Goal: Task Accomplishment & Management: Complete application form

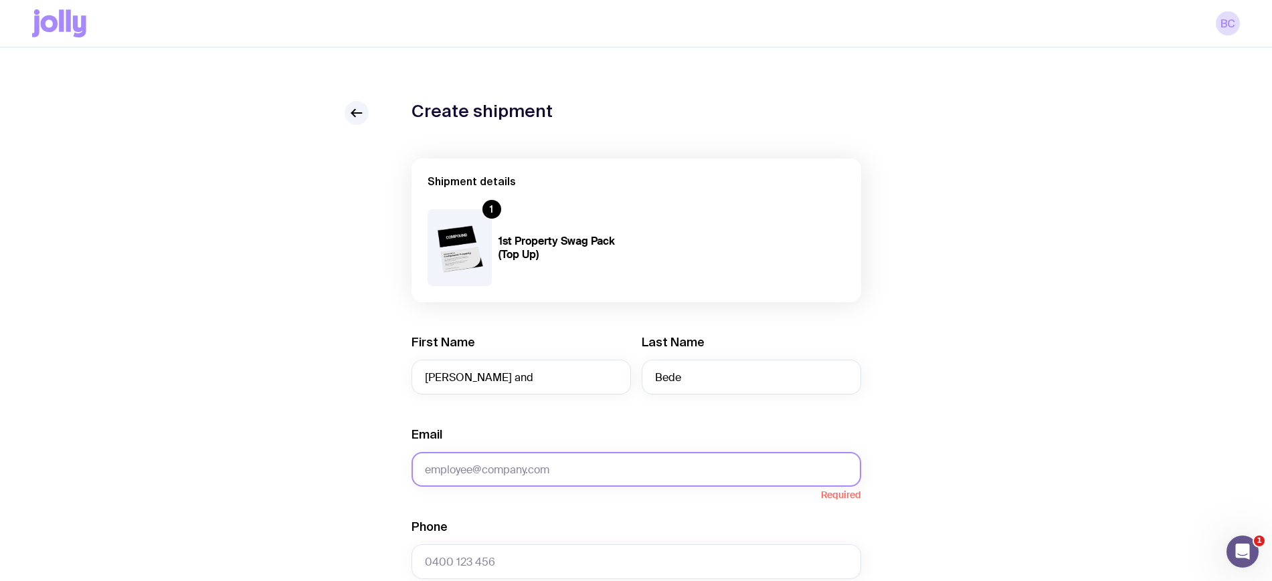
paste input "[PERSON_NAME][EMAIL_ADDRESS][DOMAIN_NAME]"
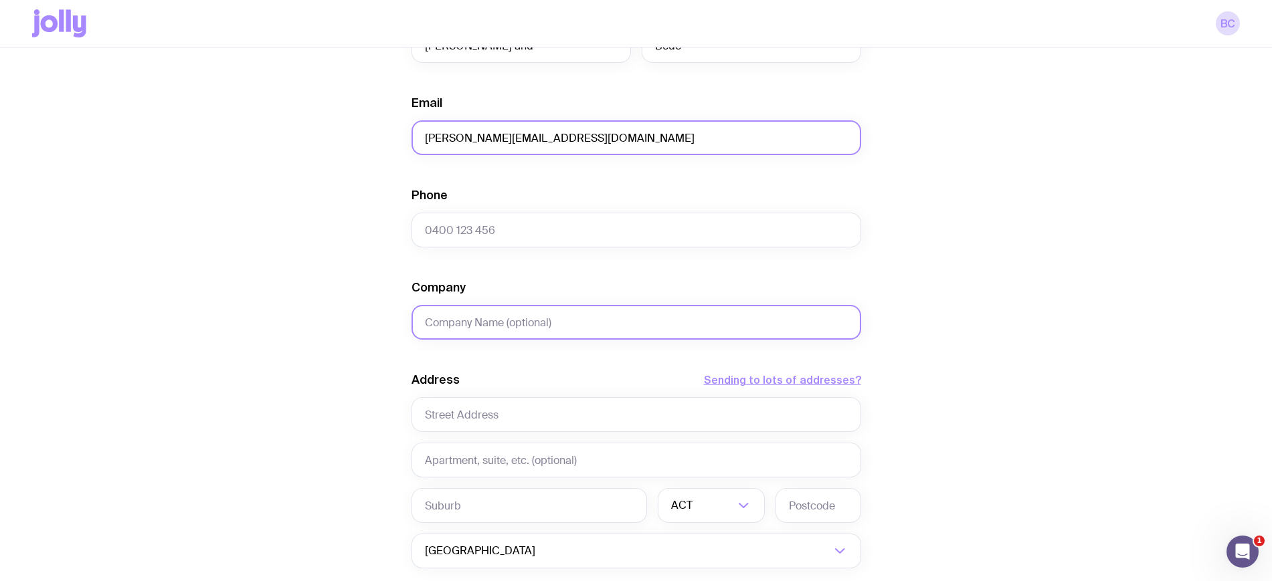
scroll to position [335, 0]
type input "[PERSON_NAME][EMAIL_ADDRESS][DOMAIN_NAME]"
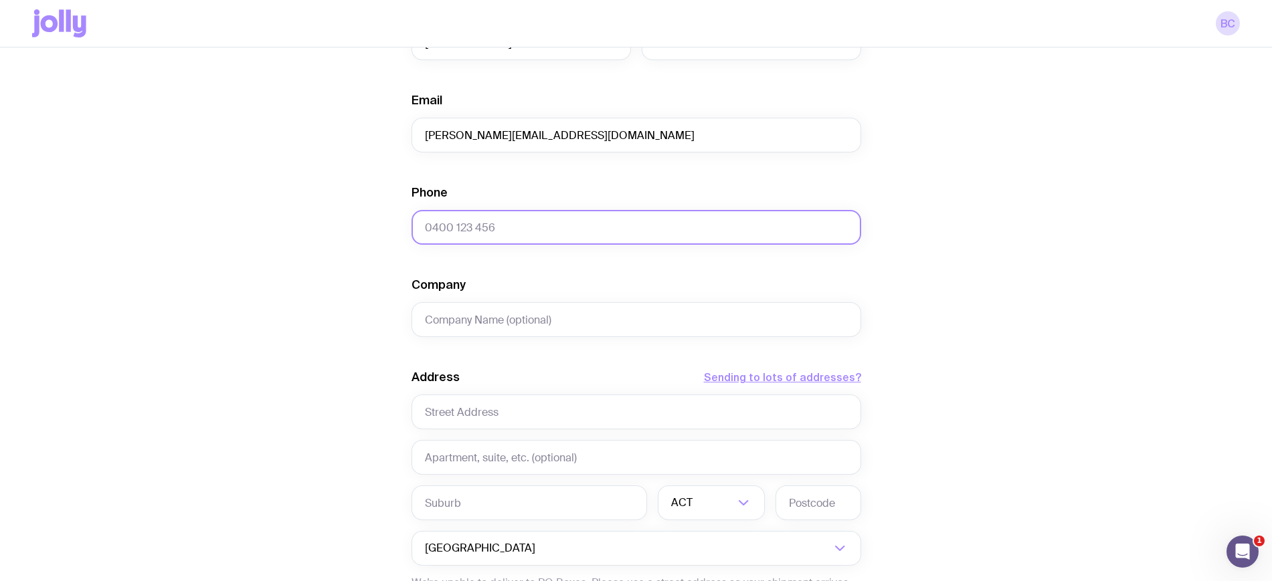
click at [494, 229] on input "Phone" at bounding box center [636, 227] width 450 height 35
paste input "0416424349"
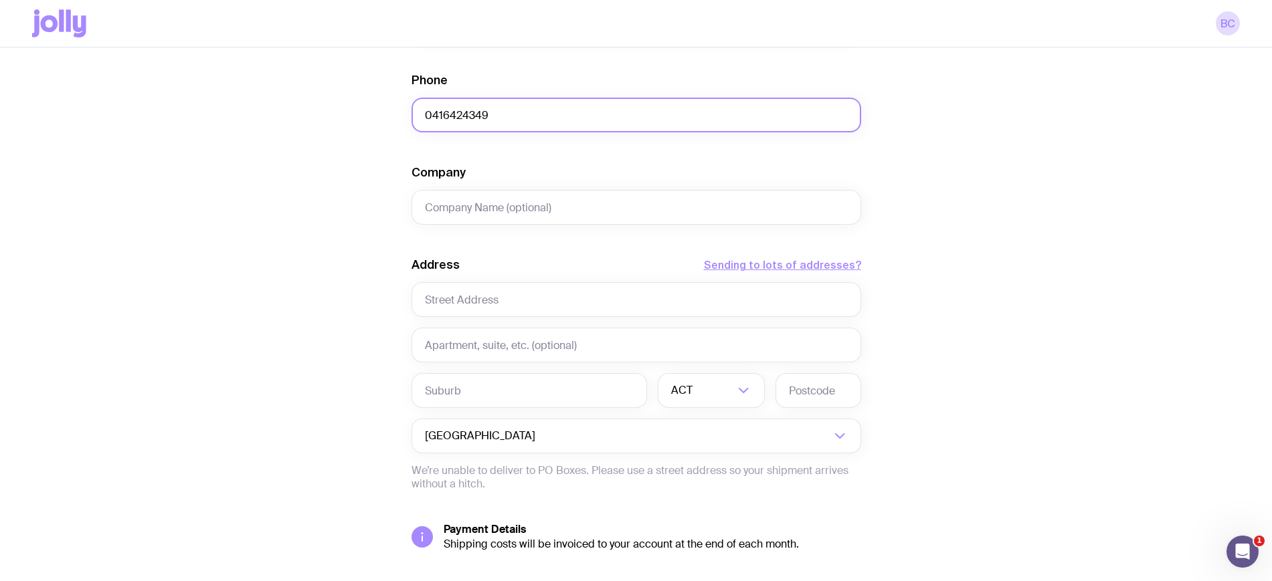
scroll to position [537, 0]
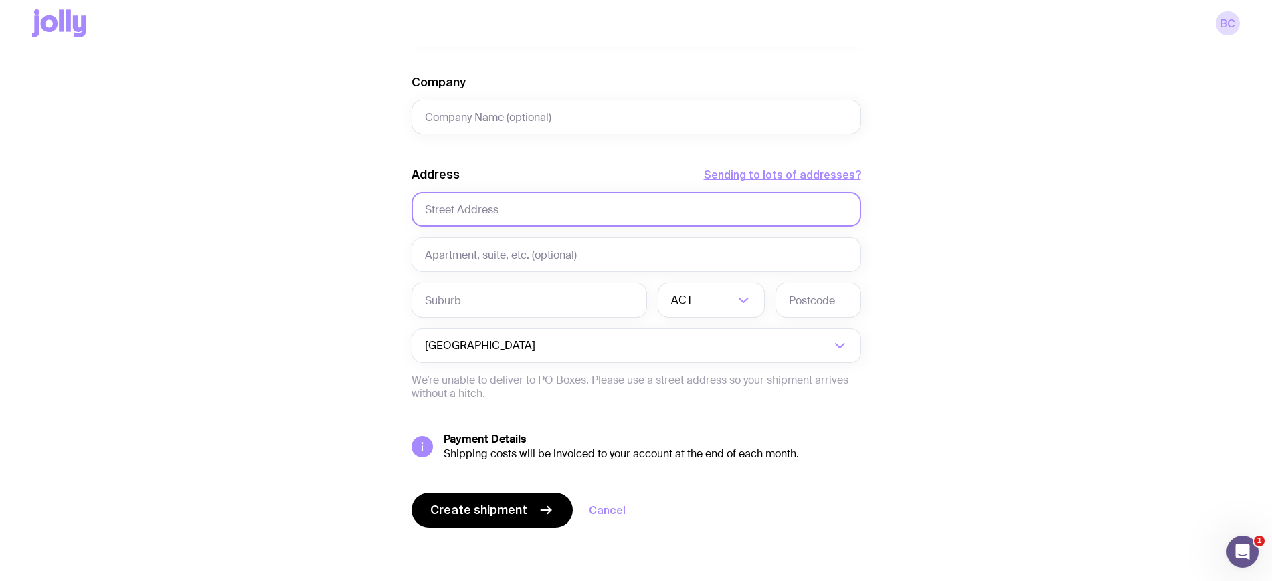
type input "0416424349"
click at [543, 213] on input "text" at bounding box center [636, 209] width 450 height 35
type input "[STREET_ADDRESS][PERSON_NAME]"
click at [537, 310] on input "text" at bounding box center [529, 300] width 236 height 35
type input "South Yarra"
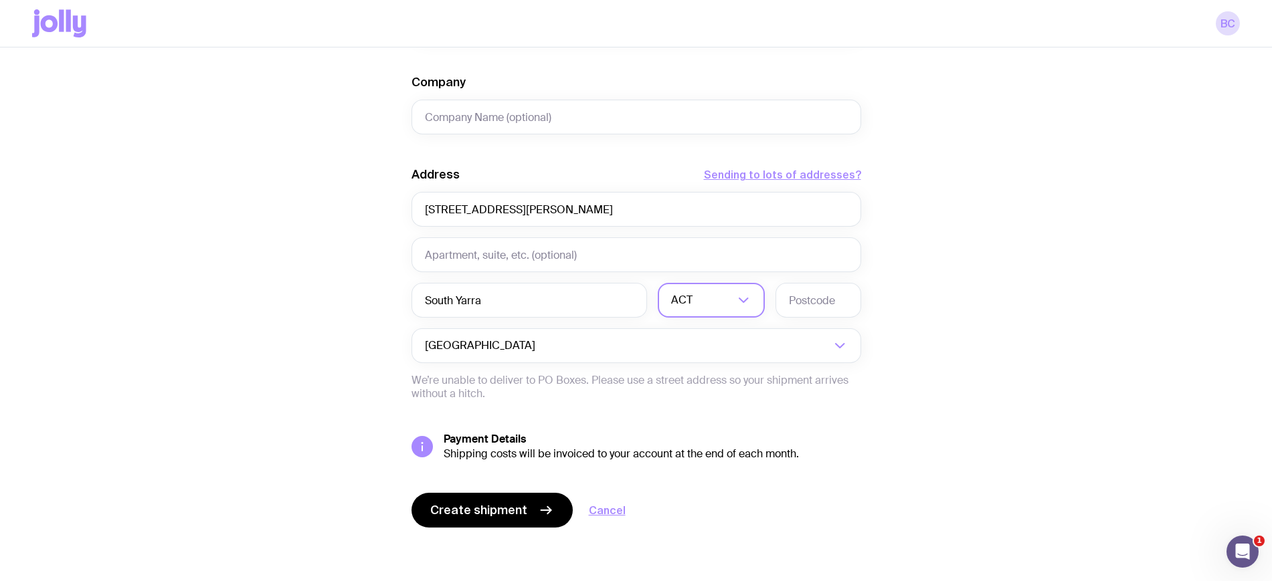
click at [695, 292] on input "Search for option" at bounding box center [714, 300] width 39 height 35
click at [681, 385] on li "VIC" at bounding box center [711, 391] width 106 height 29
click at [806, 304] on input "text" at bounding box center [818, 300] width 86 height 35
type input "3141"
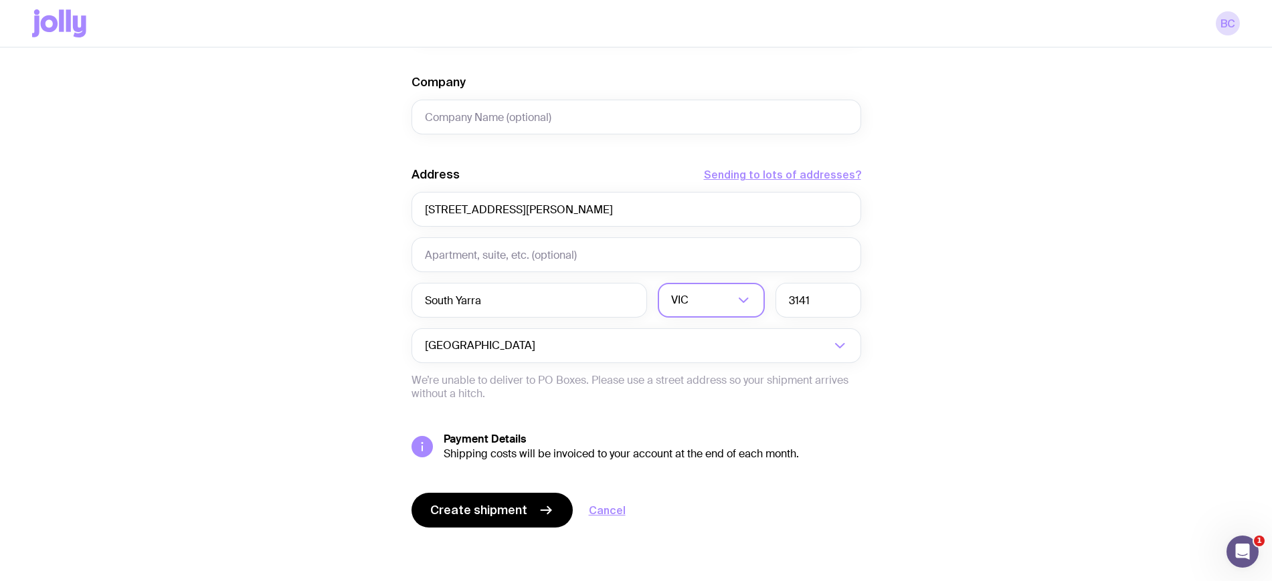
click at [1178, 295] on div "Create shipment Shipment details 1 1st Property Swag Pack (Top Up) First Name […" at bounding box center [636, 73] width 1208 height 1018
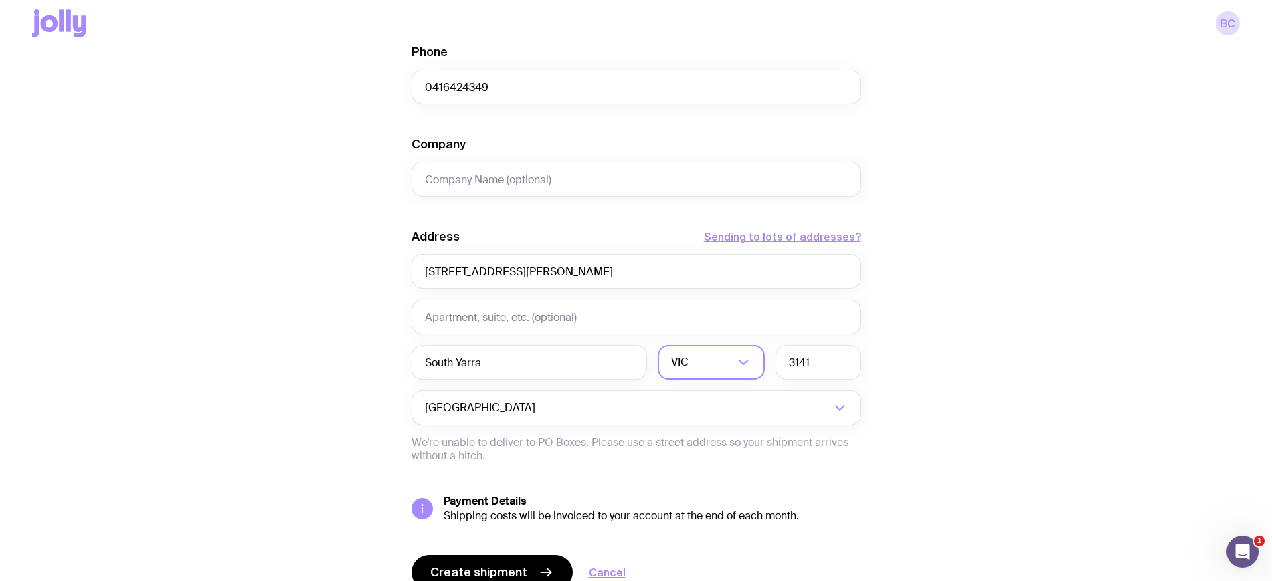
scroll to position [537, 0]
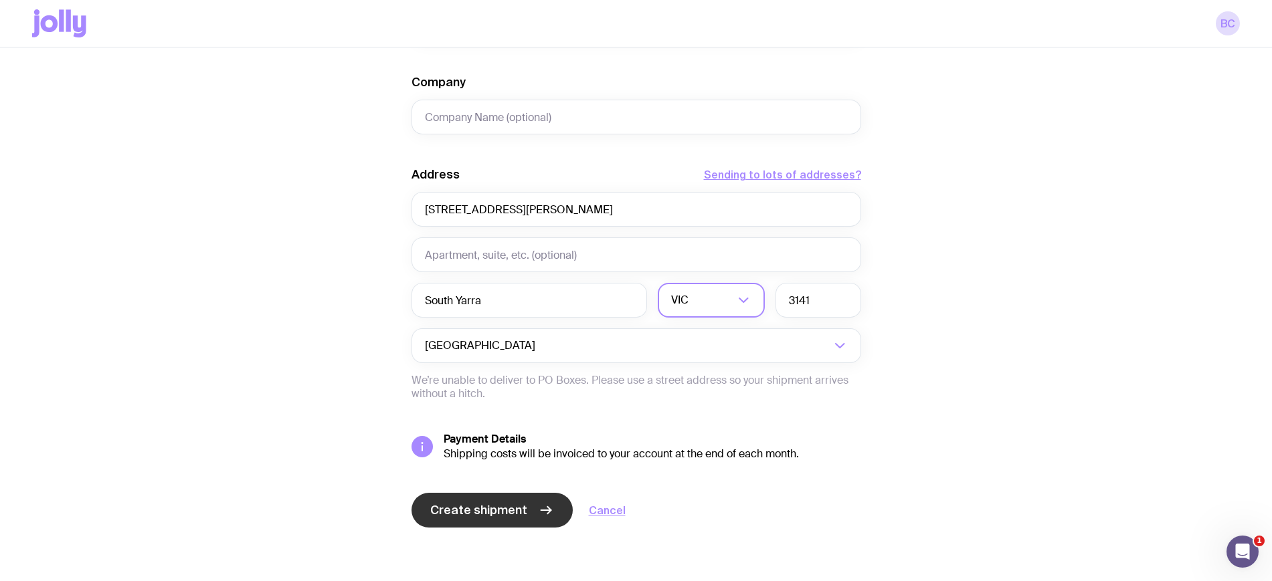
click at [504, 519] on button "Create shipment" at bounding box center [491, 510] width 161 height 35
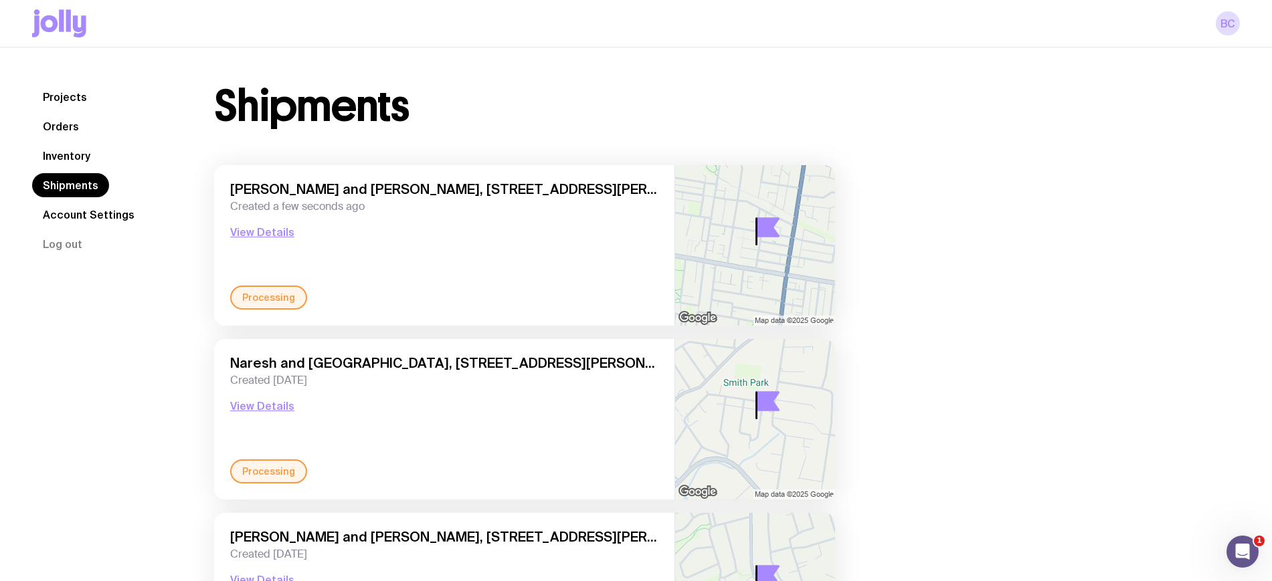
click at [70, 153] on link "Inventory" at bounding box center [66, 156] width 69 height 24
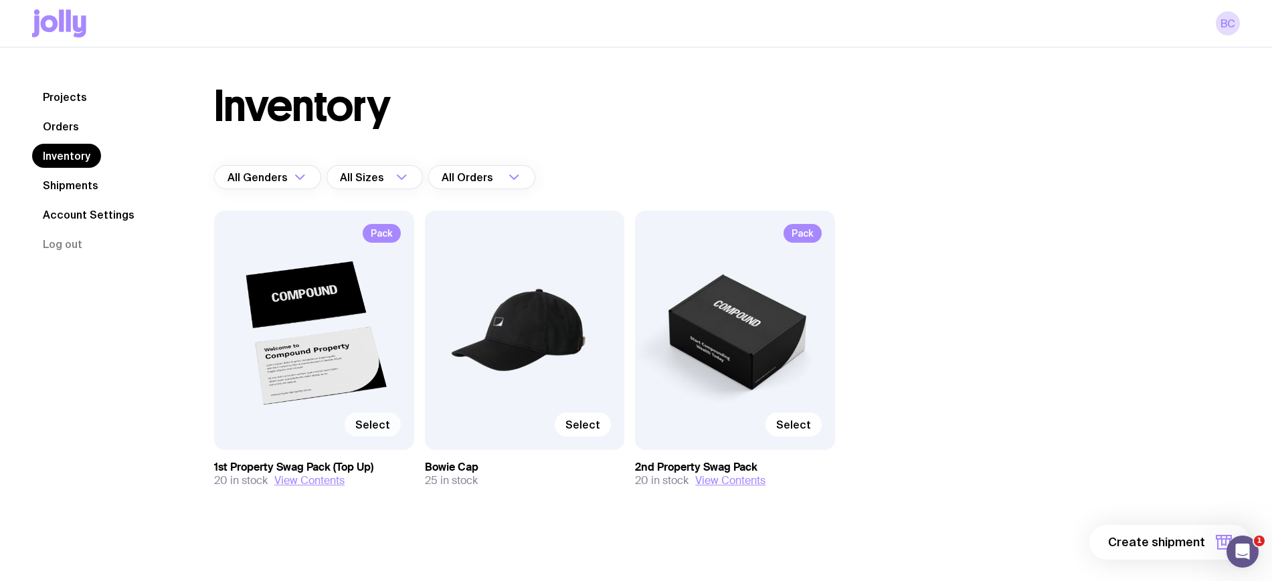
click at [369, 430] on span "Select" at bounding box center [372, 424] width 35 height 13
click at [0, 0] on input "Select" at bounding box center [0, 0] width 0 height 0
click at [1194, 545] on span "1 item" at bounding box center [1188, 543] width 33 height 16
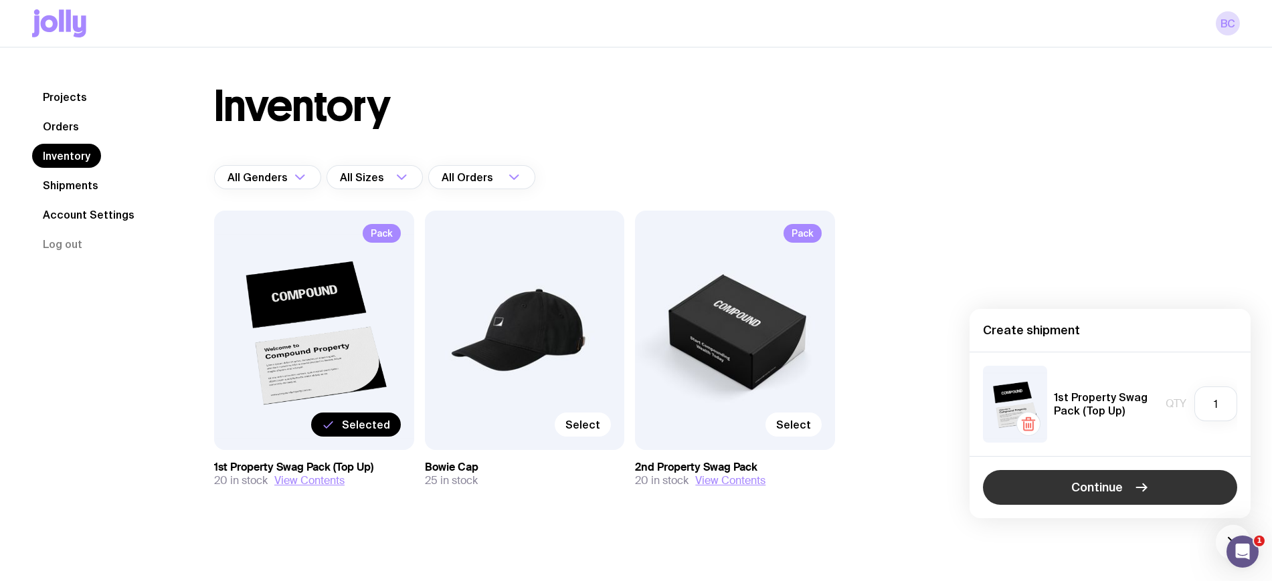
click at [1100, 492] on span "Continue" at bounding box center [1097, 488] width 52 height 16
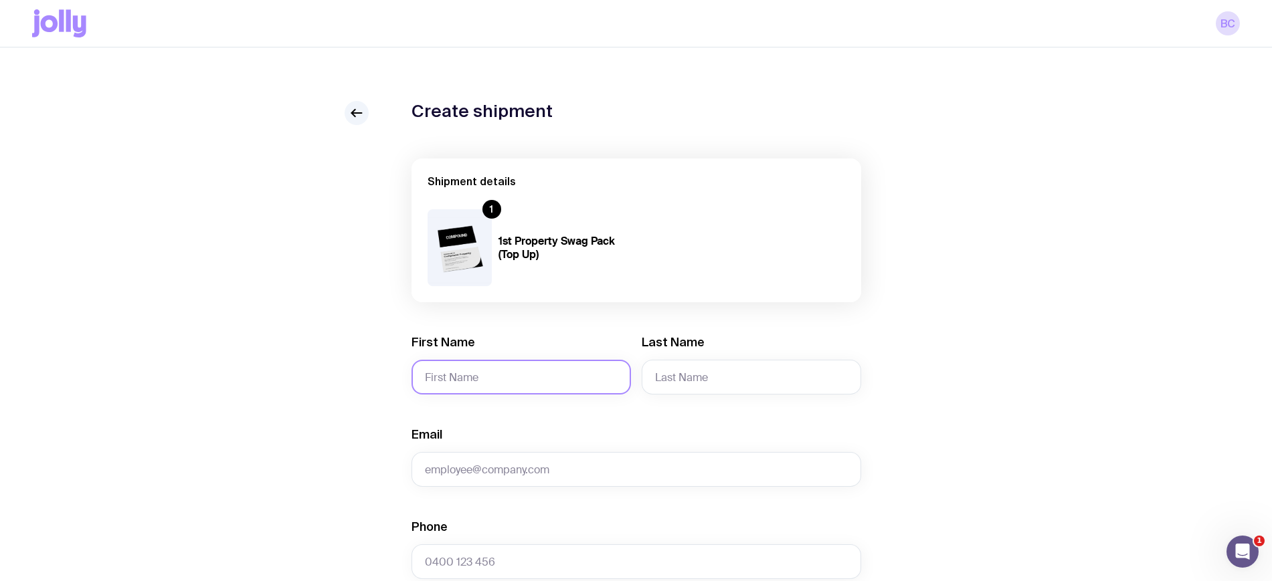
click at [486, 365] on input "First Name" at bounding box center [520, 377] width 219 height 35
click at [497, 371] on input "First Name" at bounding box center [520, 377] width 219 height 35
type input "[PERSON_NAME] and [PERSON_NAME]"
type input "Pislevik"
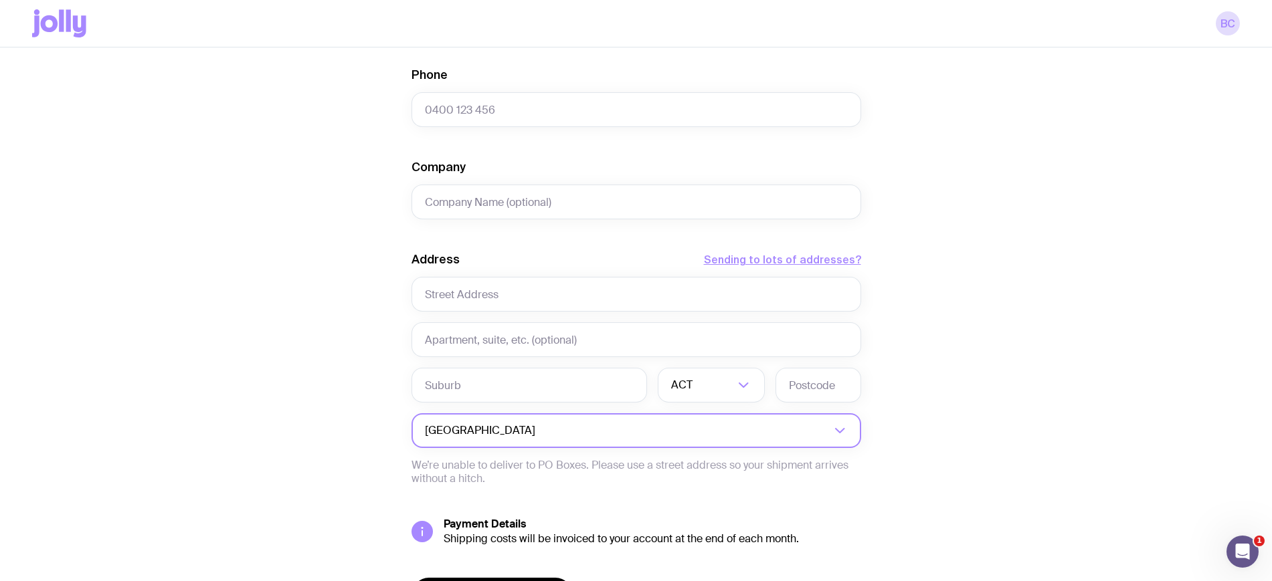
scroll to position [537, 0]
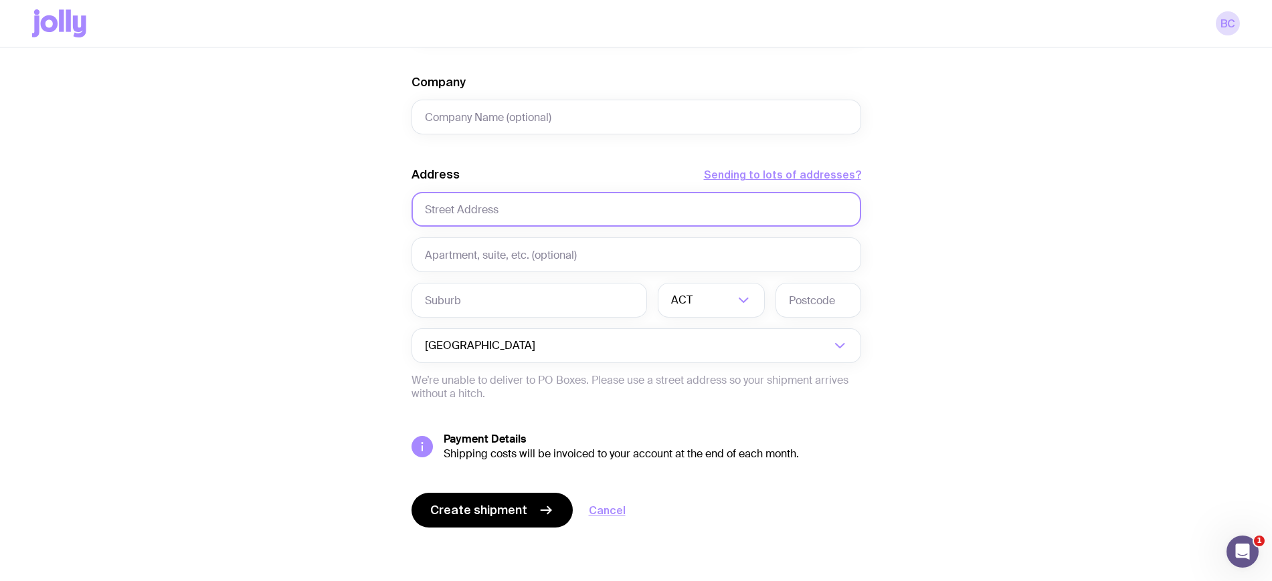
click at [473, 211] on input "text" at bounding box center [636, 209] width 450 height 35
paste input "Flat 406, [GEOGRAPHIC_DATA]"
type input "Flat 406, [GEOGRAPHIC_DATA]"
click at [280, 318] on div "Create shipment Shipment details 1 1st Property Swag Pack (Top Up) First Name […" at bounding box center [636, 73] width 1208 height 1018
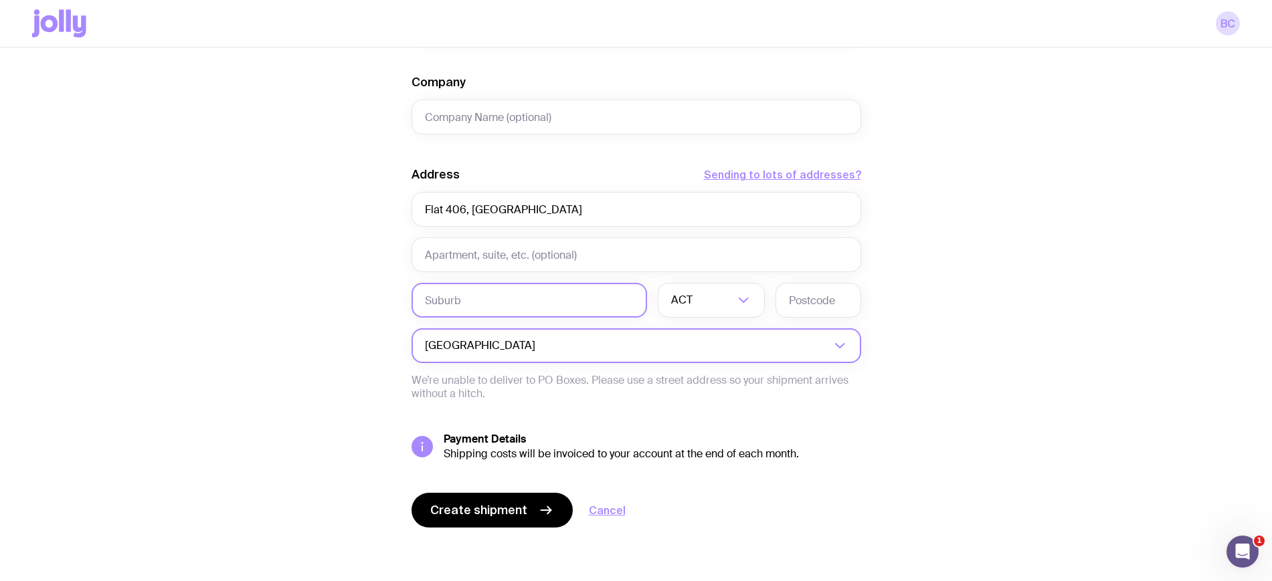
click at [491, 300] on input "text" at bounding box center [529, 300] width 236 height 35
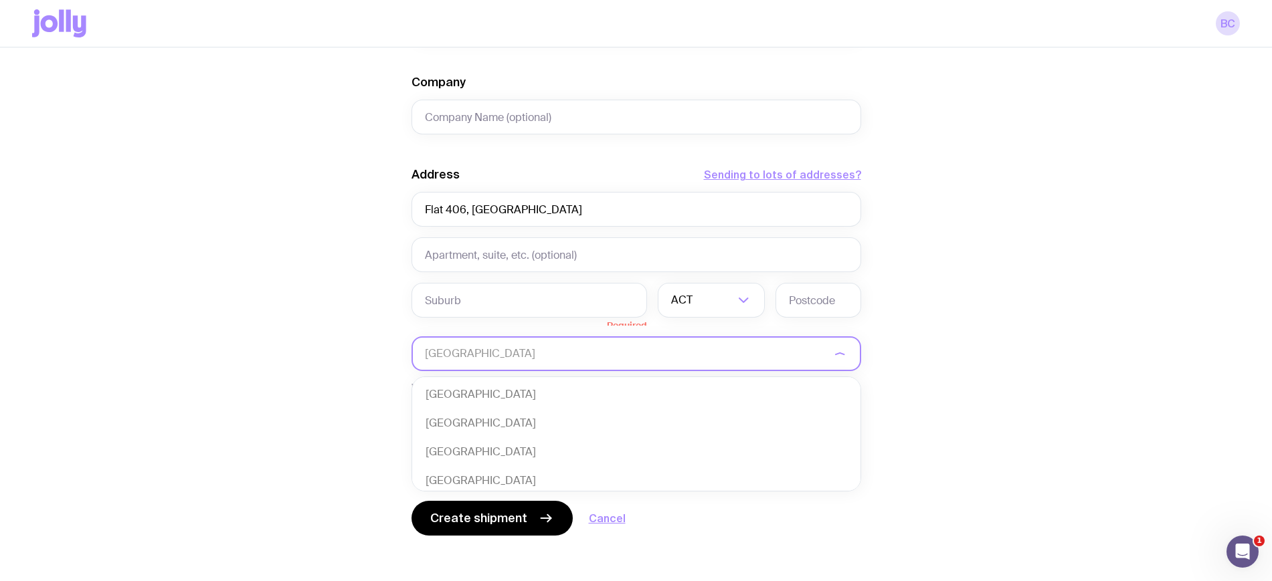
scroll to position [290, 0]
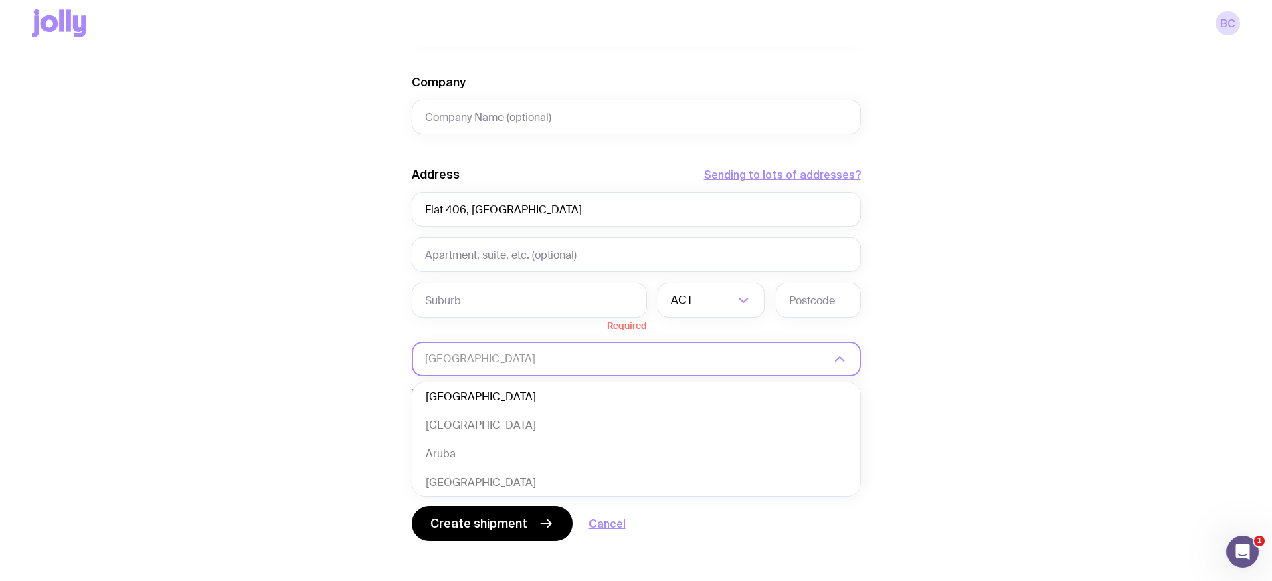
click at [505, 361] on input "Search for option" at bounding box center [627, 359] width 405 height 35
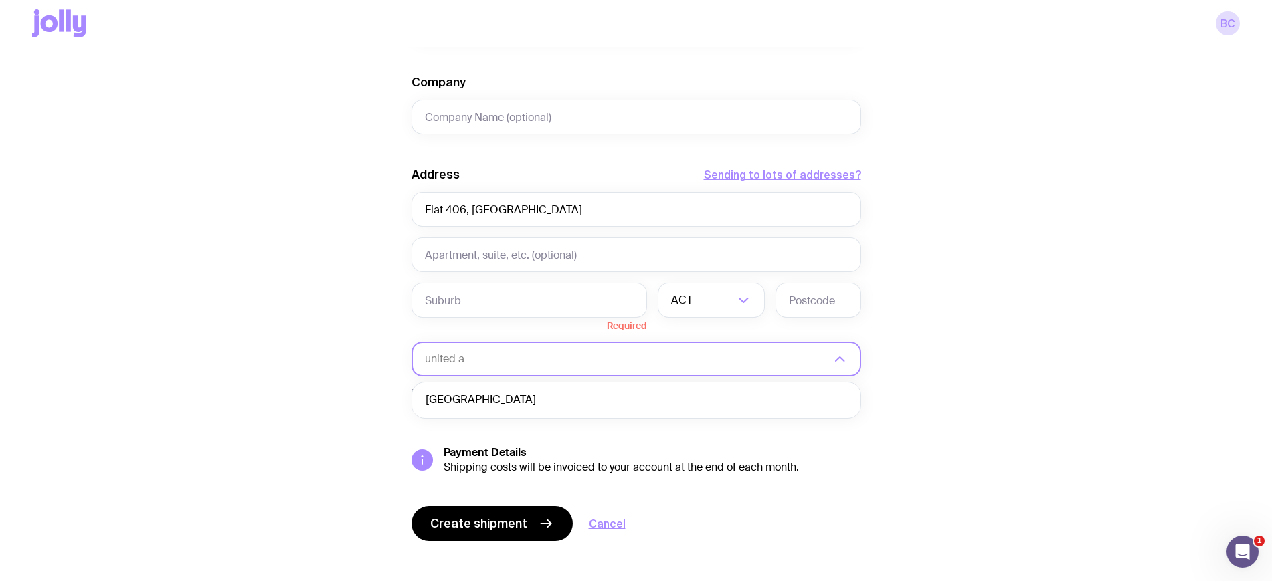
click at [517, 405] on li "[GEOGRAPHIC_DATA]" at bounding box center [636, 400] width 448 height 29
type input "united a"
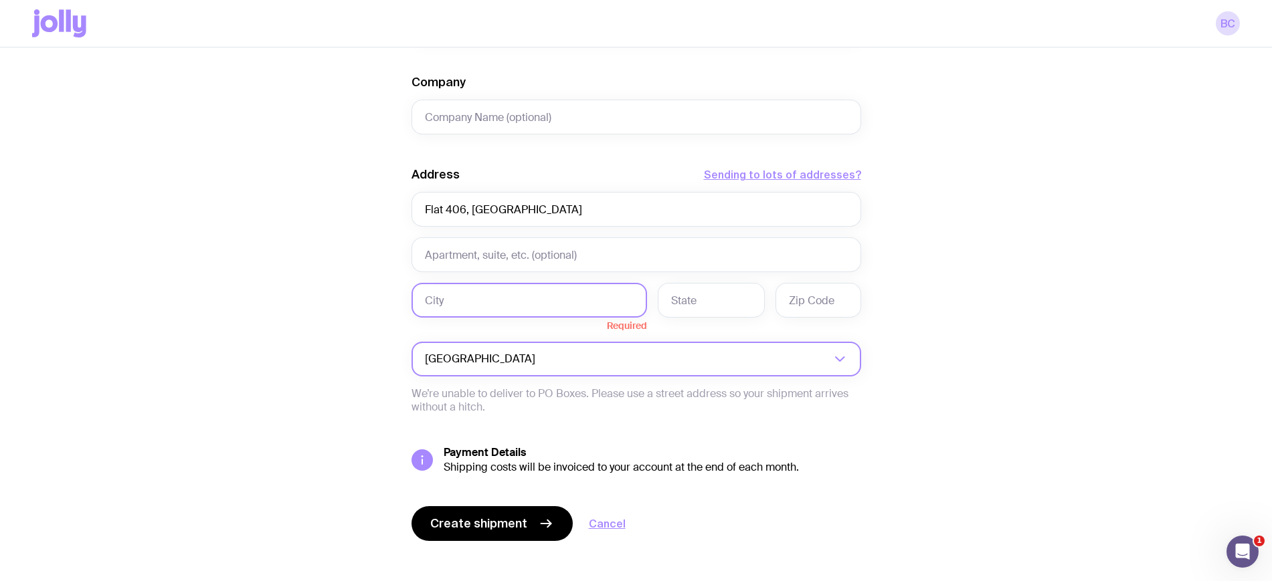
click at [483, 302] on input "text" at bounding box center [529, 300] width 236 height 35
paste input "Al Satwa"
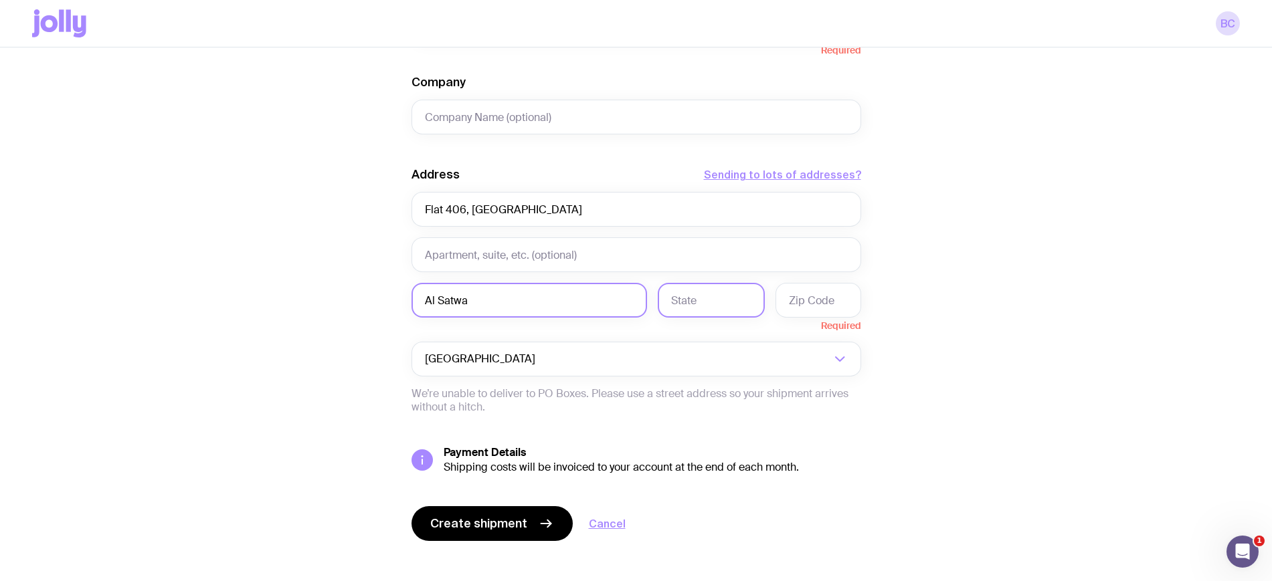
type input "Al Satwa"
click at [733, 298] on input "text" at bounding box center [711, 300] width 107 height 35
type input "[GEOGRAPHIC_DATA]"
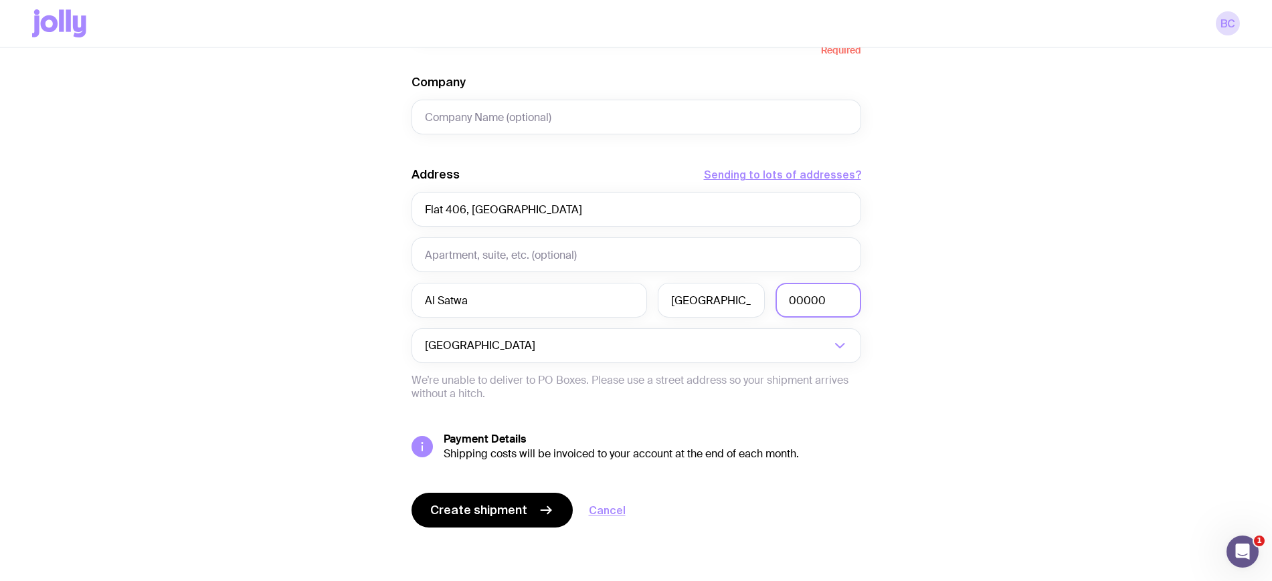
type input "00000"
click at [1050, 285] on div "Create shipment Shipment details 1 1st Property Swag Pack (Top Up) First Name […" at bounding box center [636, 73] width 1208 height 1018
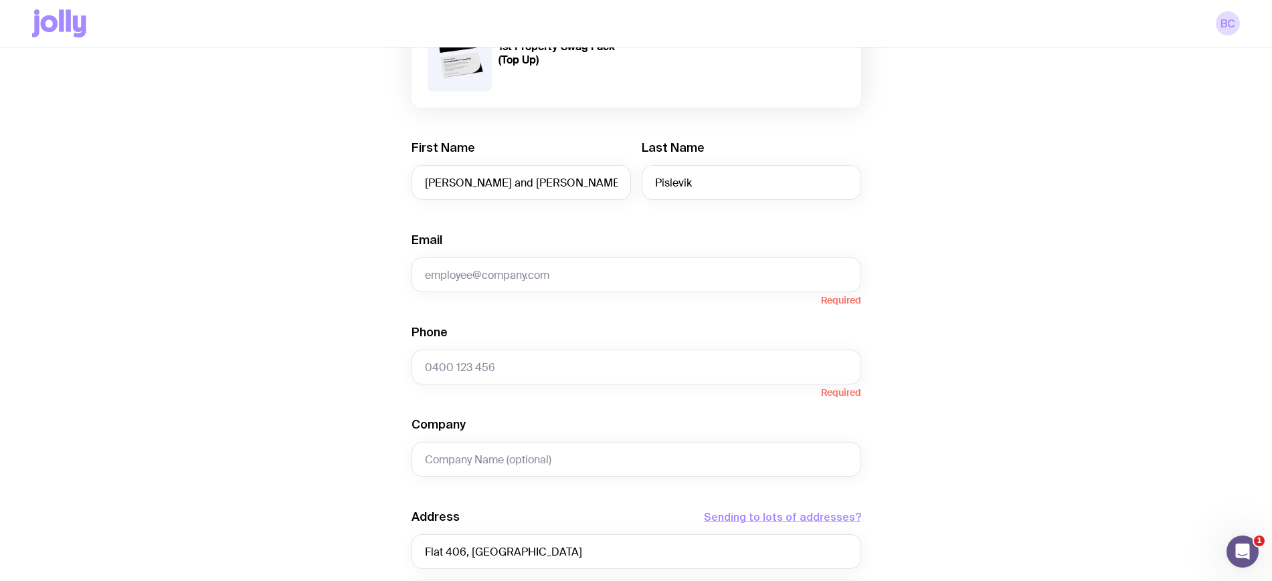
scroll to position [35, 0]
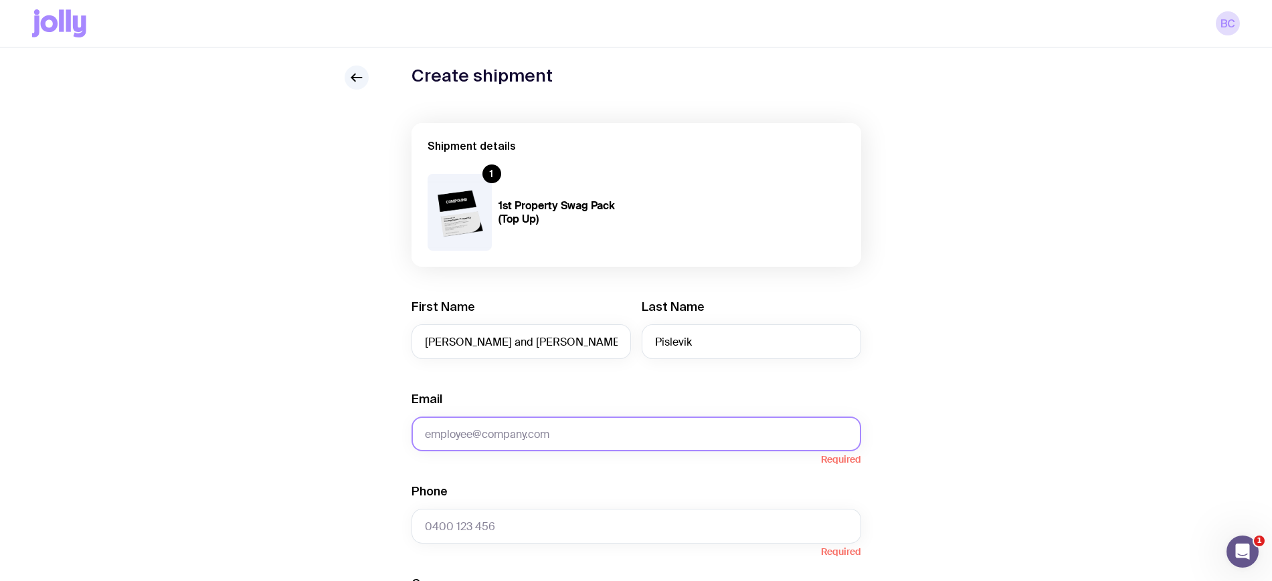
click at [548, 439] on input "Email" at bounding box center [636, 434] width 450 height 35
paste input "[EMAIL_ADDRESS][DOMAIN_NAME]"
type input "[EMAIL_ADDRESS][DOMAIN_NAME]"
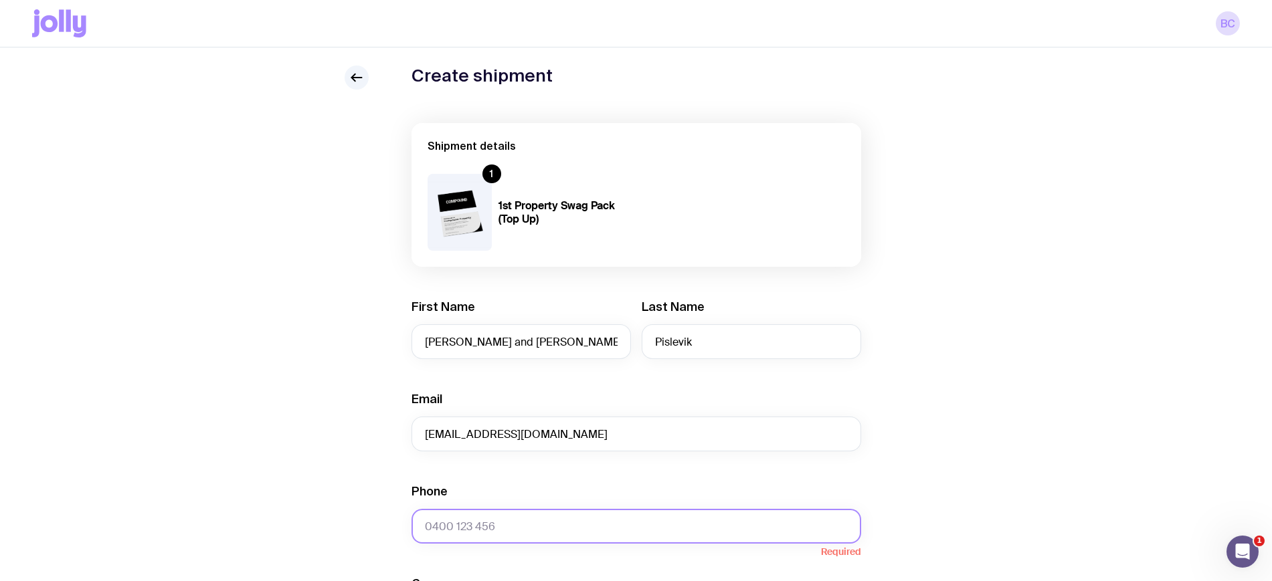
click at [507, 529] on input "Phone" at bounding box center [636, 526] width 450 height 35
paste input "[PHONE_NUMBER]"
type input "[PHONE_NUMBER]"
click at [1078, 413] on div "Create shipment Shipment details 1 1st Property Swag Pack (Top Up) First Name […" at bounding box center [636, 575] width 1208 height 1018
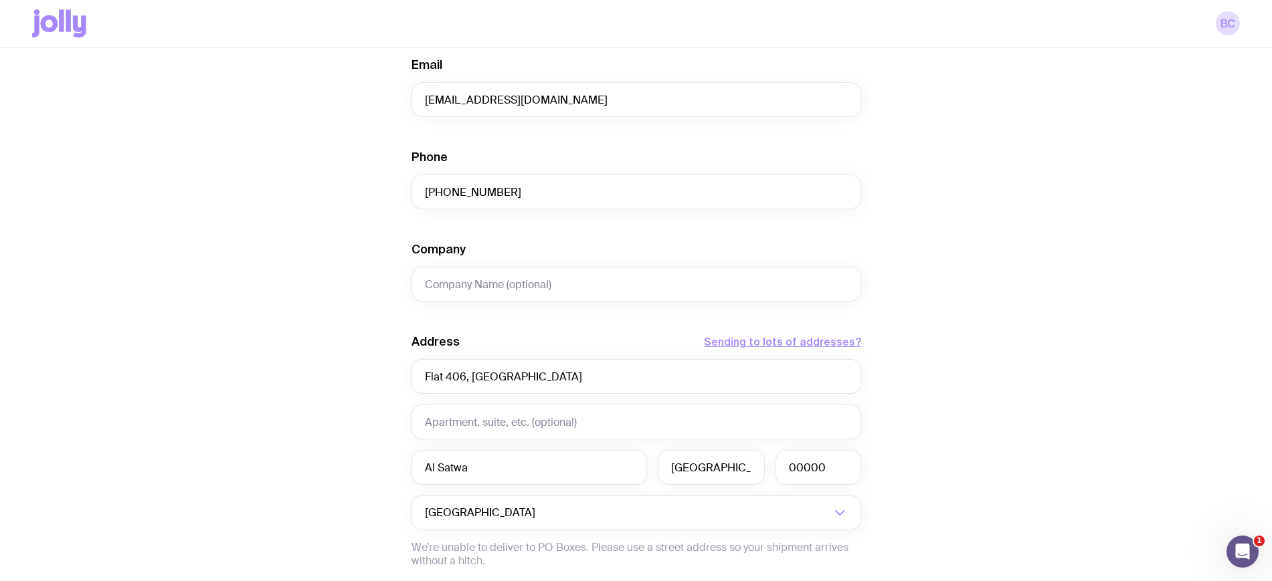
scroll to position [537, 0]
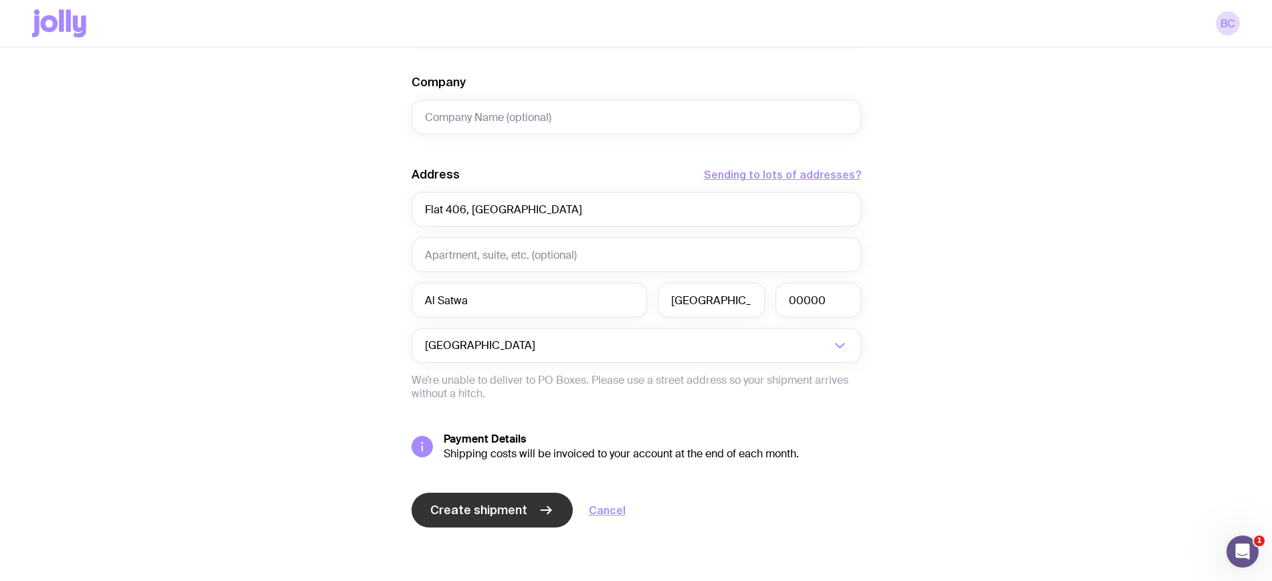
click at [500, 493] on div "Create shipment Cancel" at bounding box center [636, 510] width 450 height 35
click at [541, 510] on icon "submit" at bounding box center [546, 510] width 10 height 0
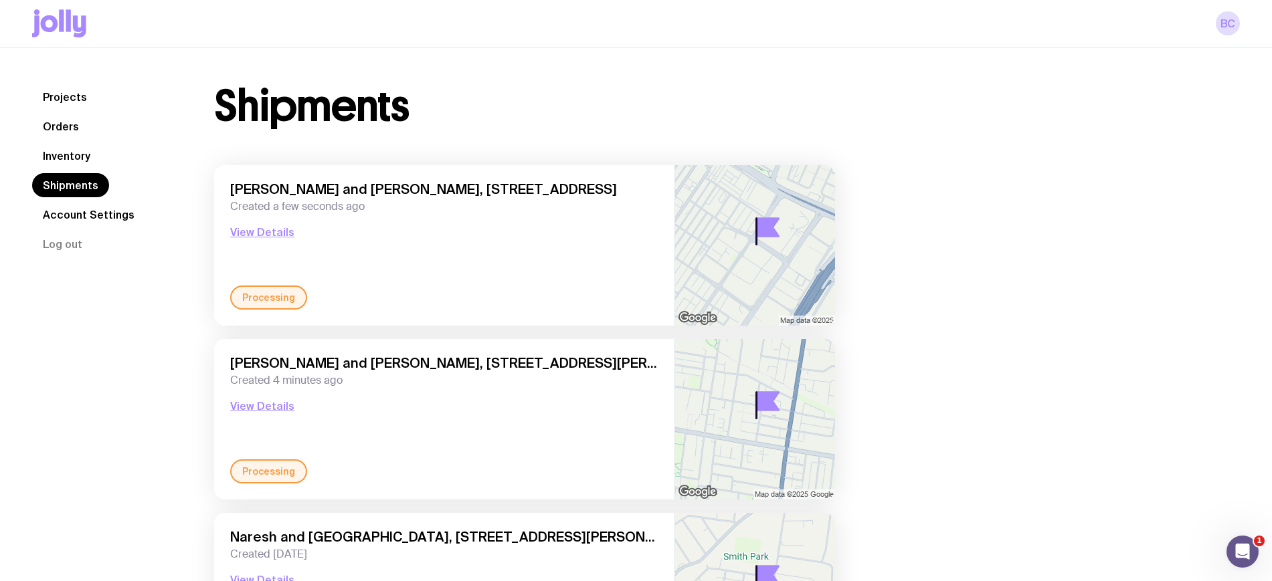
click at [76, 157] on link "Inventory" at bounding box center [66, 156] width 69 height 24
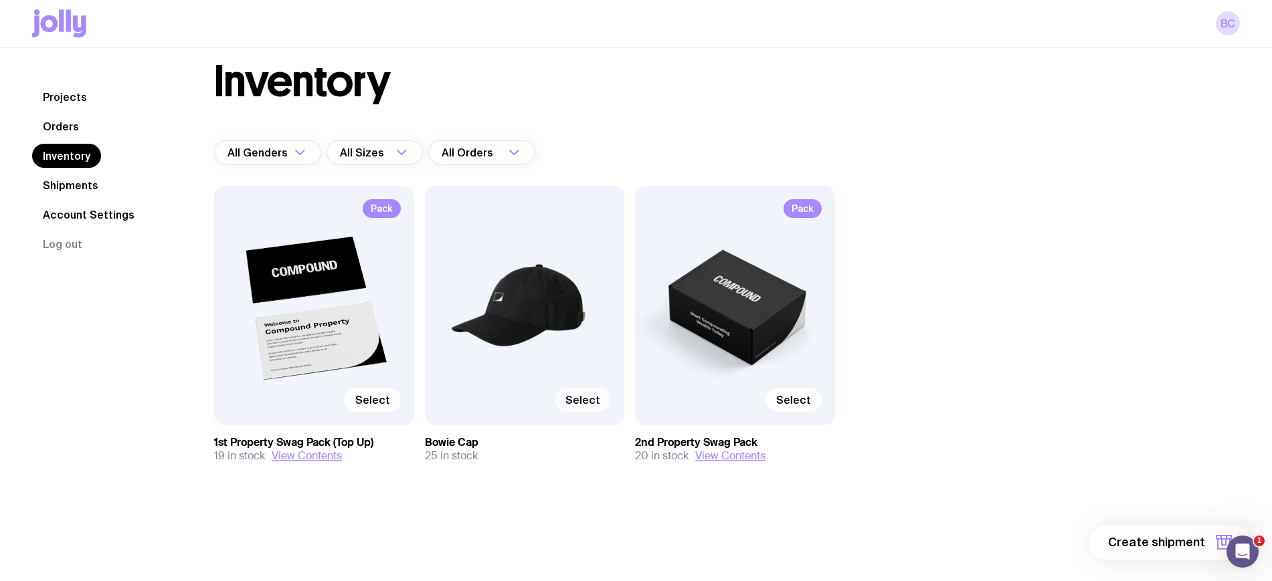
scroll to position [48, 0]
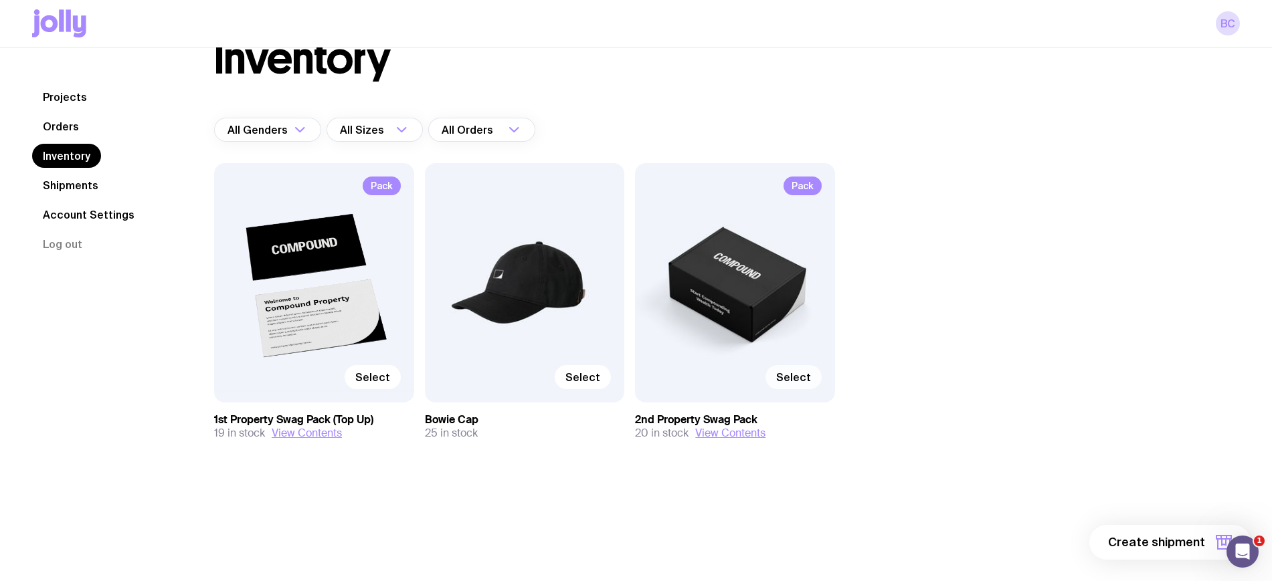
click at [802, 377] on span "Select" at bounding box center [793, 377] width 35 height 13
click at [0, 0] on input "Select" at bounding box center [0, 0] width 0 height 0
click at [1202, 539] on span "1 item" at bounding box center [1188, 543] width 33 height 16
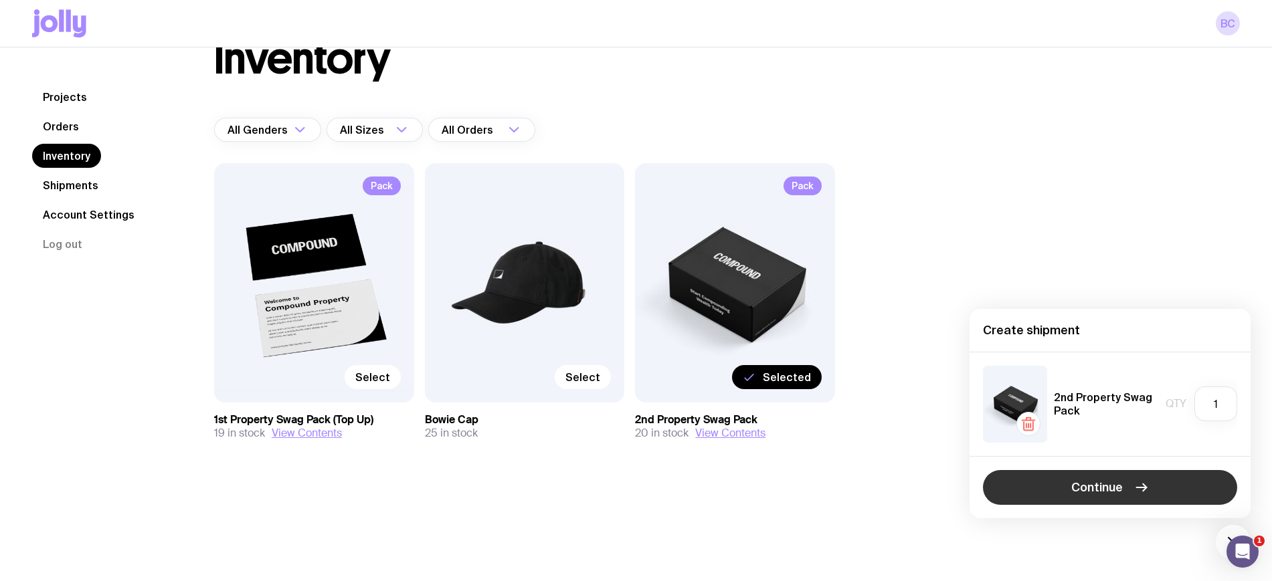
click at [1125, 498] on button "Continue" at bounding box center [1110, 487] width 254 height 35
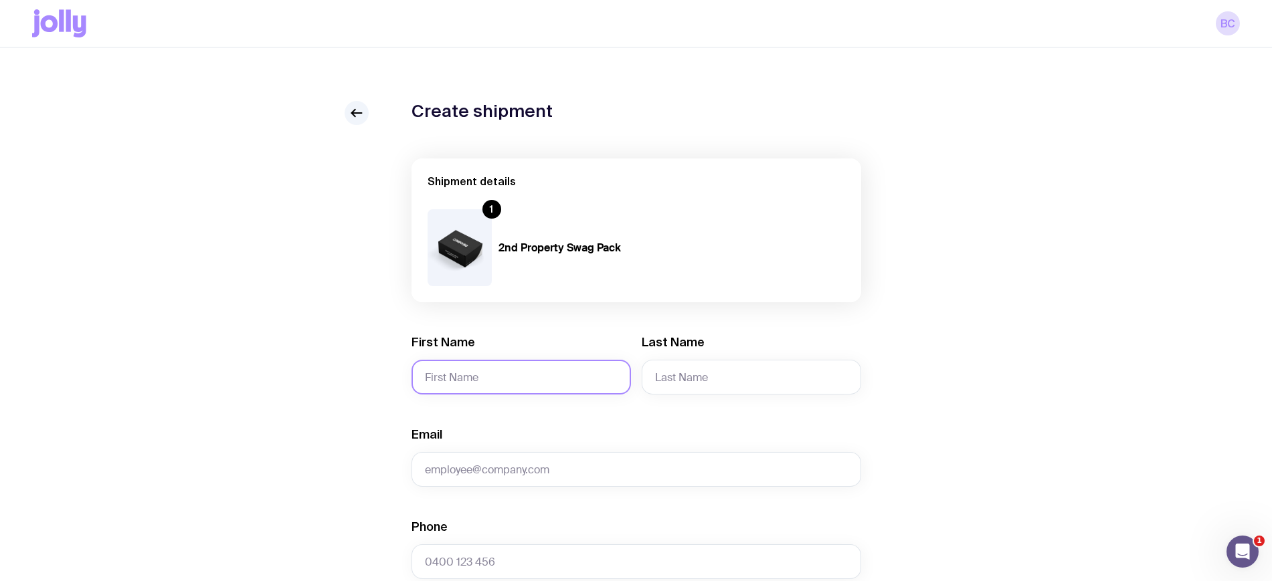
click at [477, 371] on input "First Name" at bounding box center [520, 377] width 219 height 35
type input "Katya"
type input "Campi"
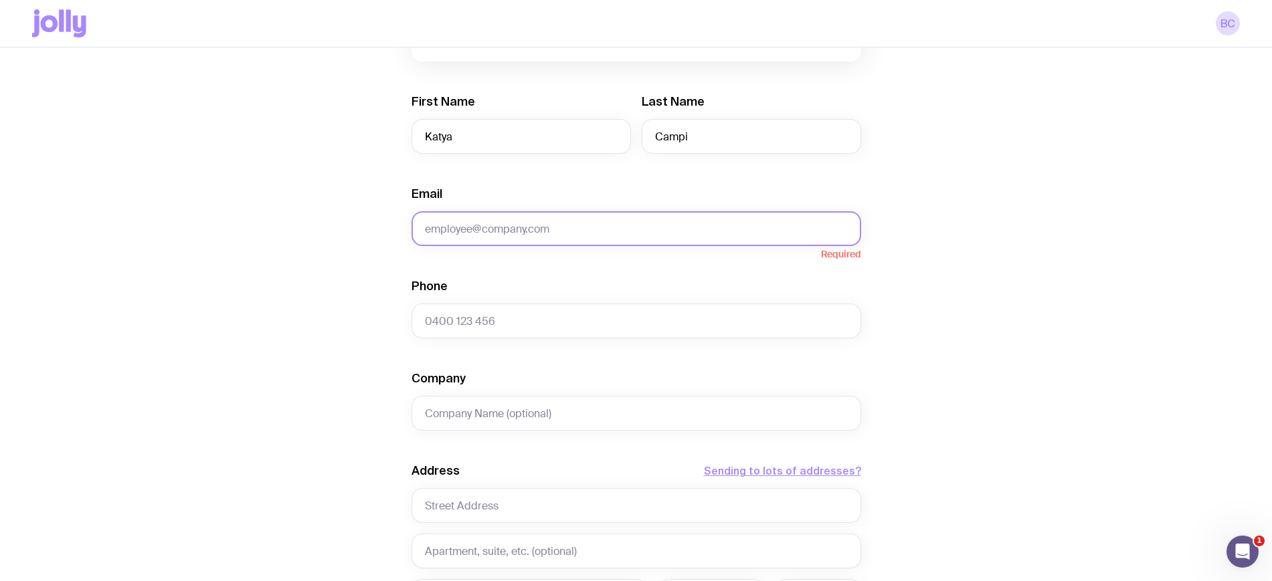
scroll to position [251, 0]
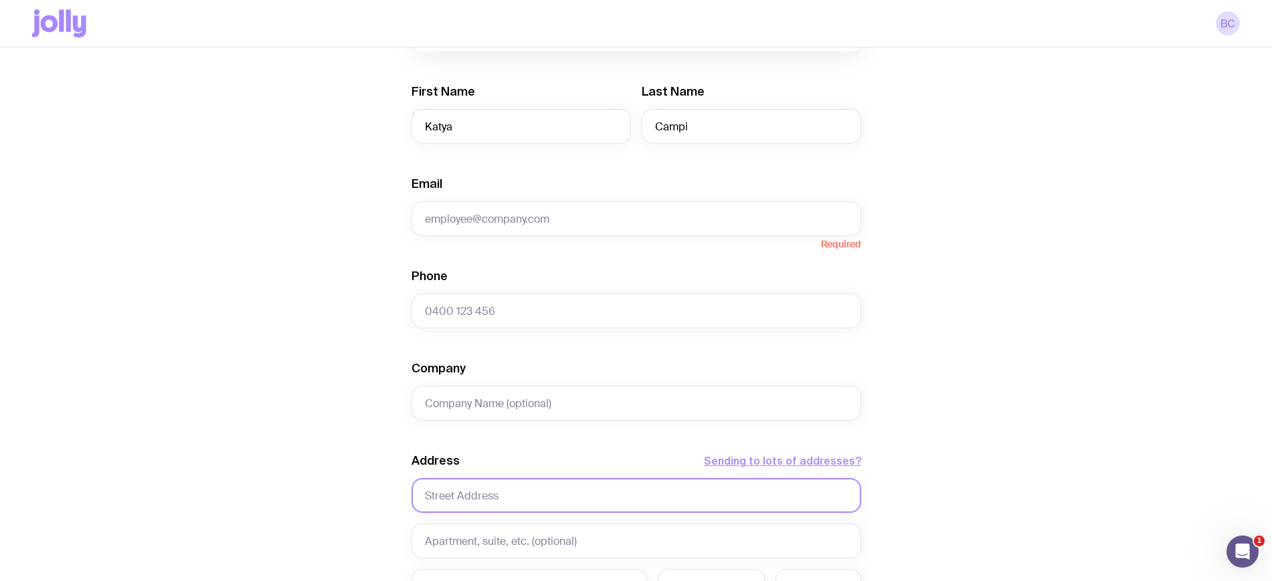
click at [470, 490] on input "text" at bounding box center [636, 495] width 450 height 35
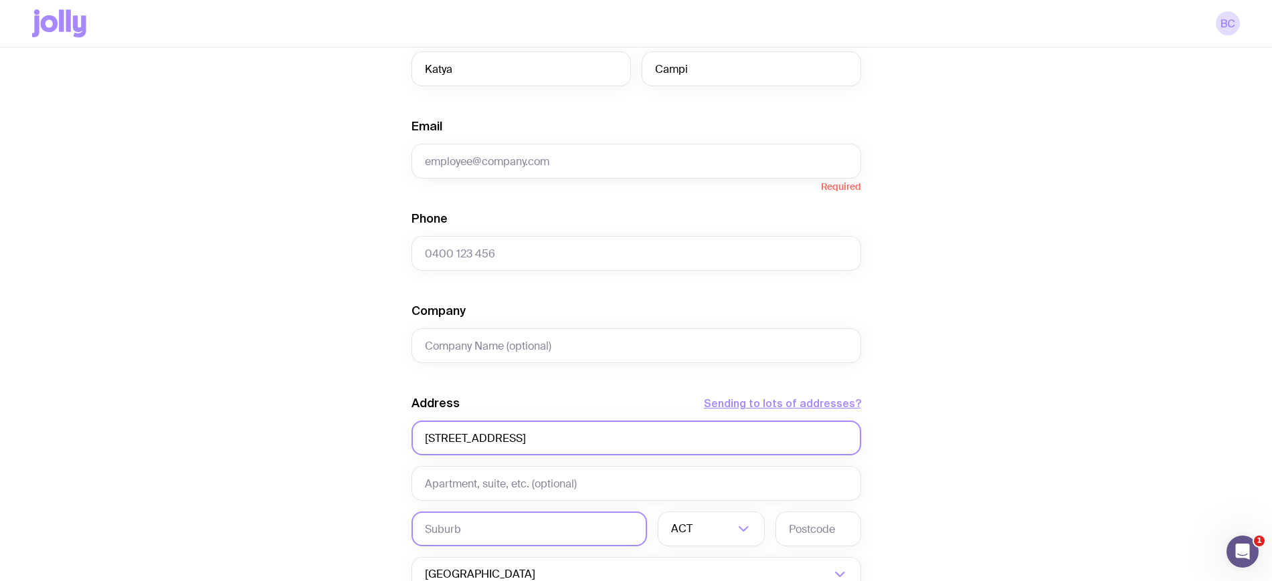
scroll to position [335, 0]
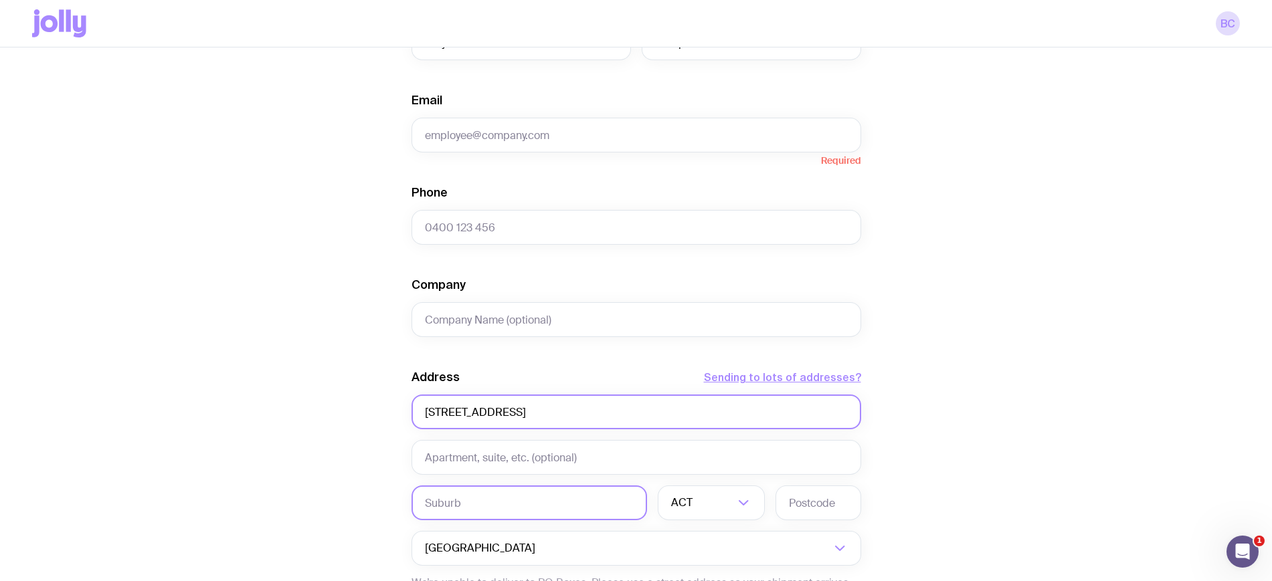
type input "[STREET_ADDRESS]"
click at [534, 496] on input "text" at bounding box center [529, 503] width 236 height 35
type input "Balnarring"
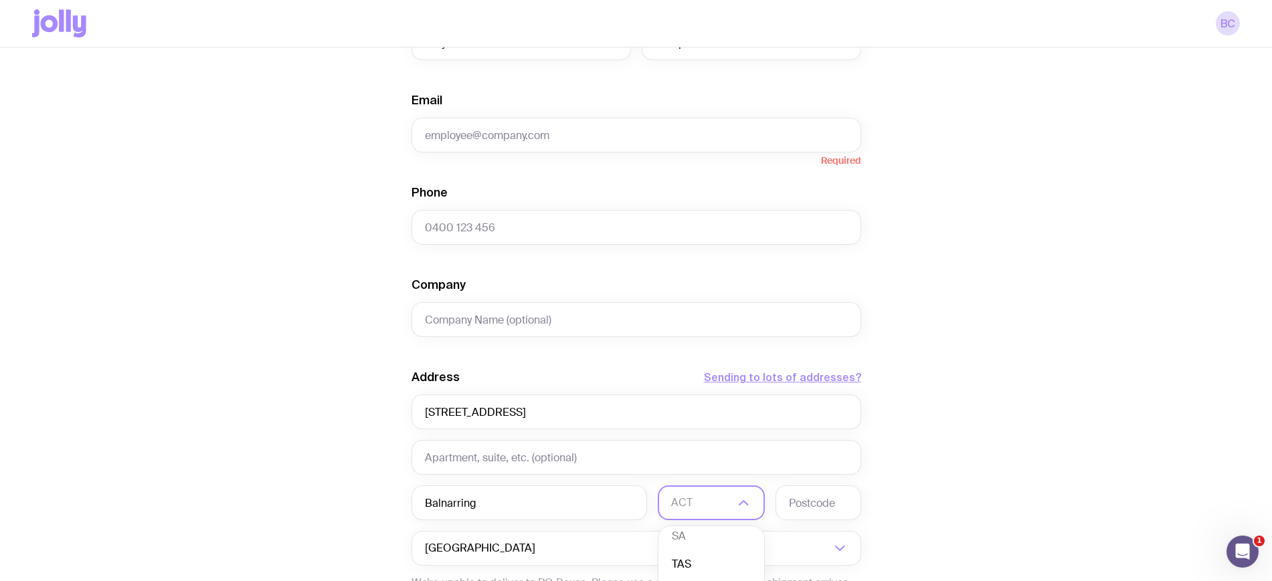
scroll to position [502, 0]
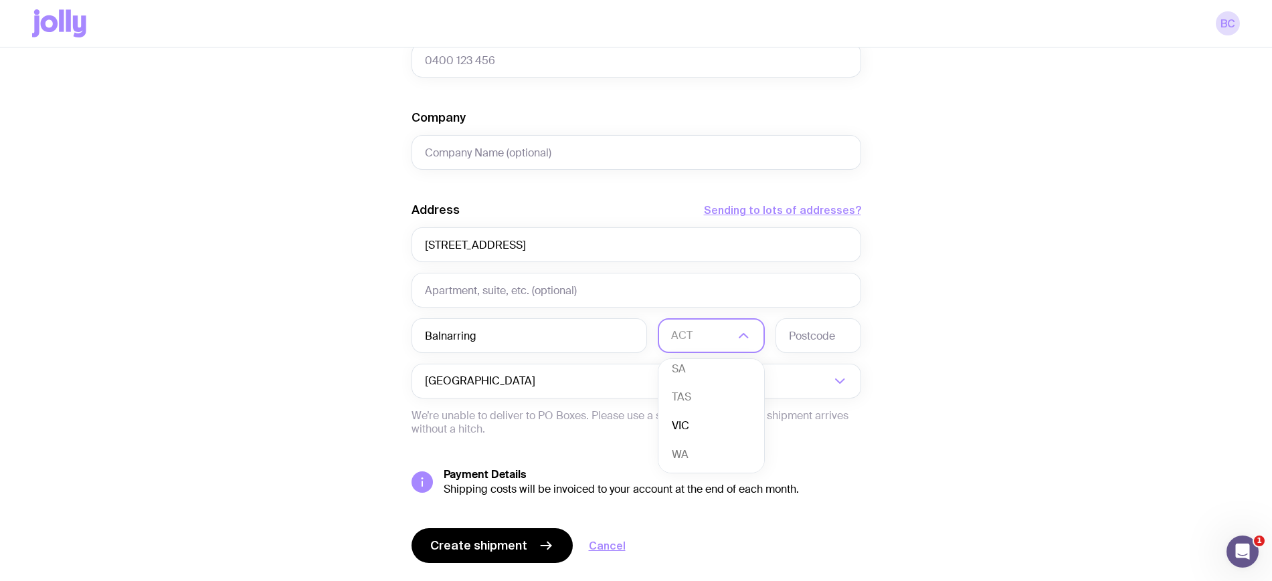
click at [686, 428] on li "VIC" at bounding box center [711, 426] width 106 height 29
click at [806, 336] on input "text" at bounding box center [818, 335] width 86 height 35
type input "3926"
click at [223, 427] on div "Create shipment Shipment details 1 2nd Property Swag Pack First Name [PERSON_NA…" at bounding box center [636, 108] width 1208 height 1018
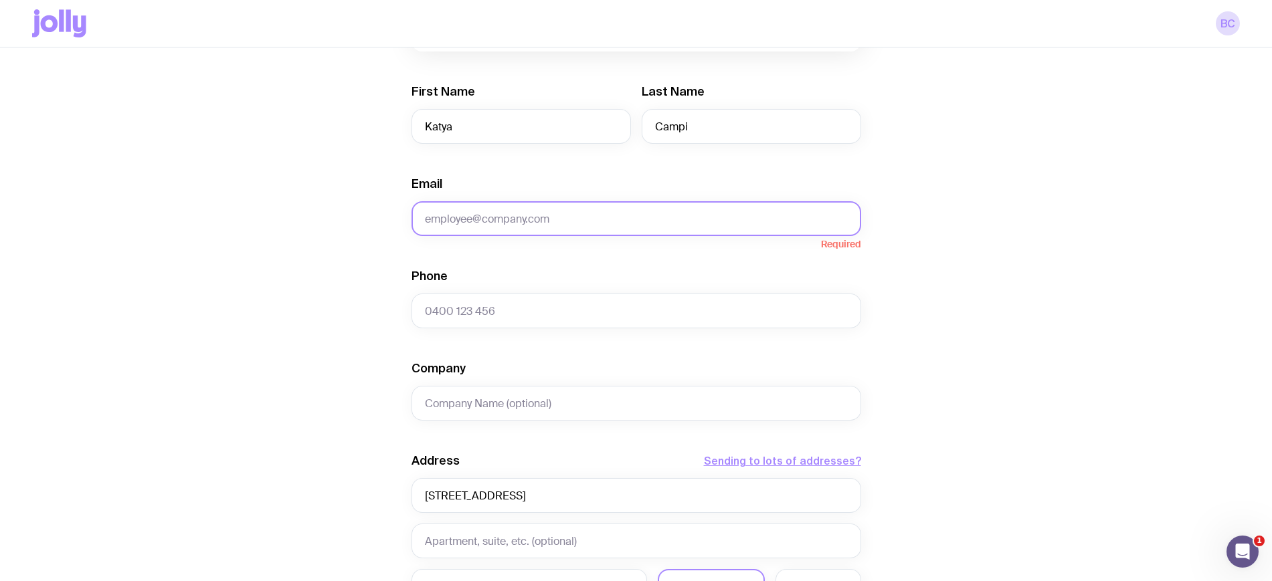
click at [534, 228] on input "Email" at bounding box center [636, 218] width 450 height 35
paste input "[EMAIL_ADDRESS][DOMAIN_NAME]"
type input "[EMAIL_ADDRESS][DOMAIN_NAME]"
click at [505, 314] on input "Phone" at bounding box center [636, 311] width 450 height 35
paste input "0402903957"
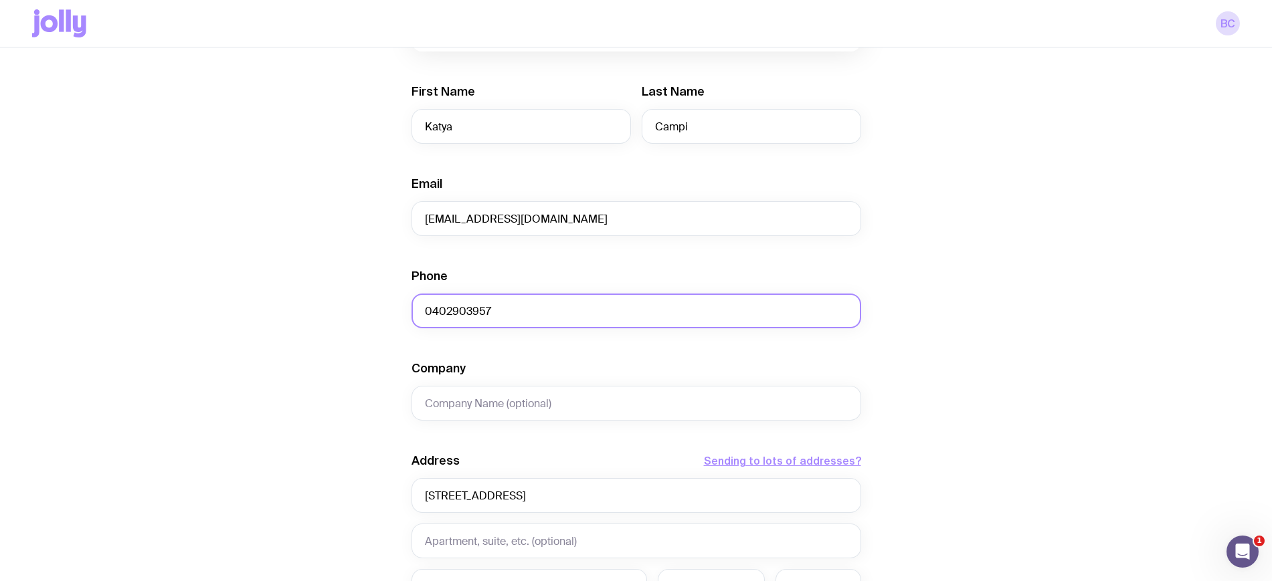
type input "0402903957"
click at [291, 281] on div "Create shipment Shipment details 1 2nd Property Swag Pack First Name [PERSON_NA…" at bounding box center [636, 359] width 1208 height 1018
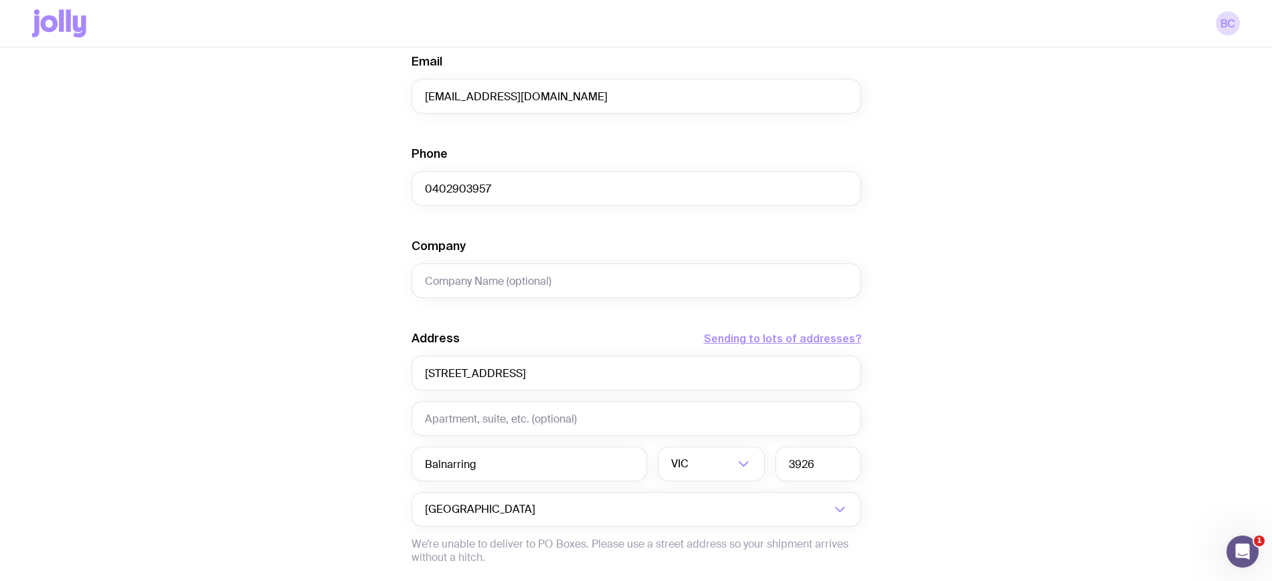
scroll to position [537, 0]
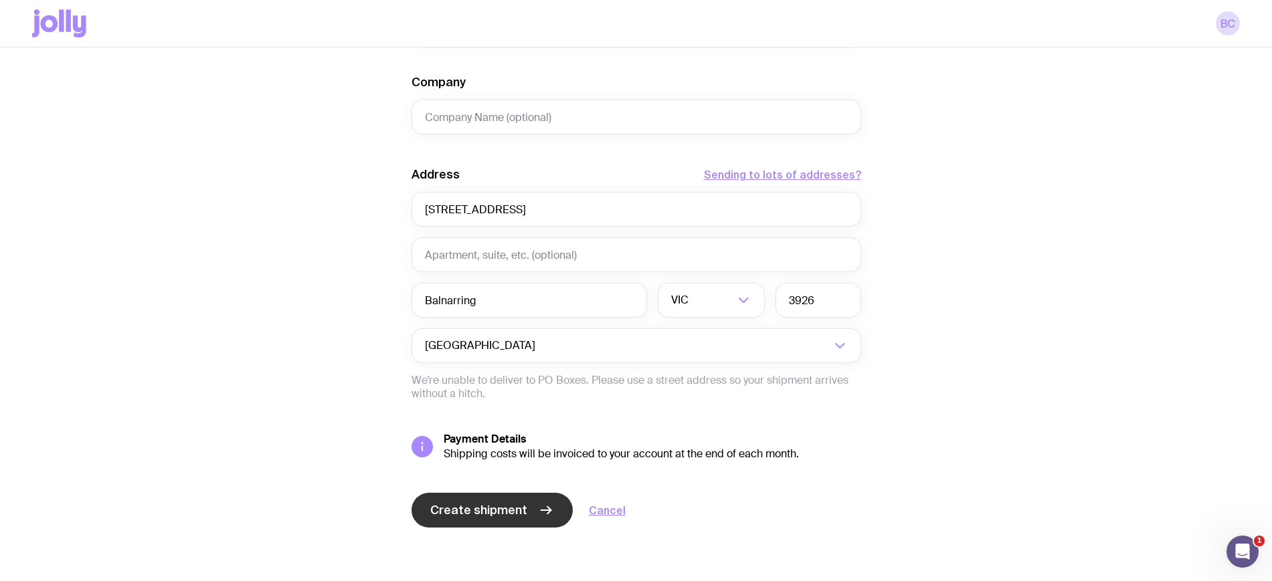
click at [539, 502] on icon "submit" at bounding box center [546, 510] width 16 height 16
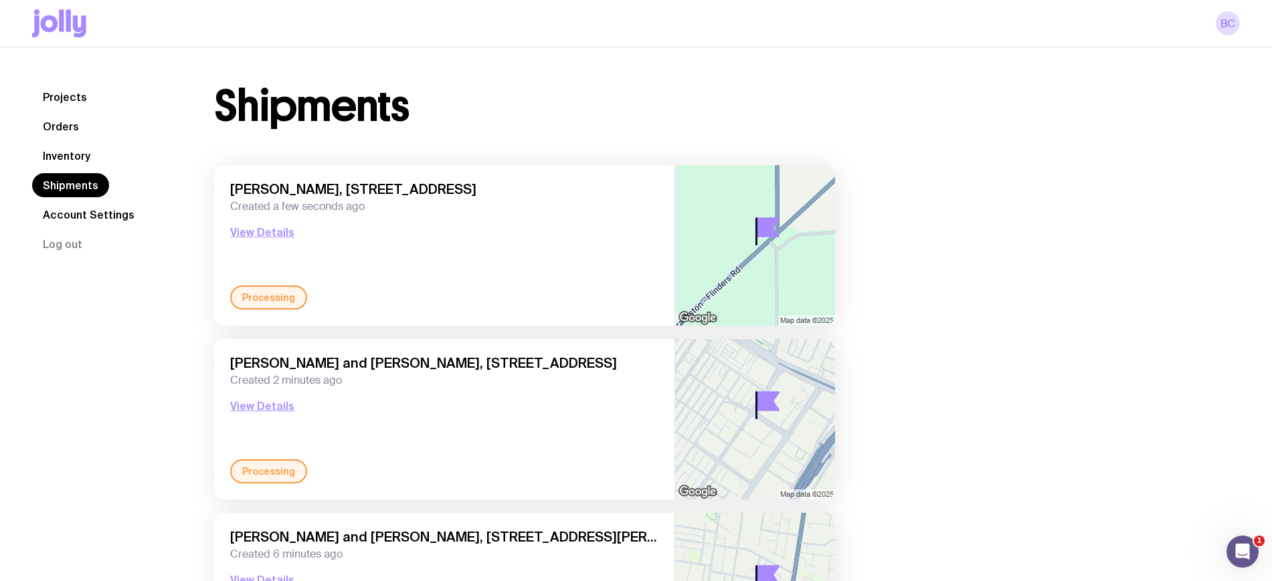
click at [60, 94] on link "Projects" at bounding box center [65, 97] width 66 height 24
